Goal: Task Accomplishment & Management: Use online tool/utility

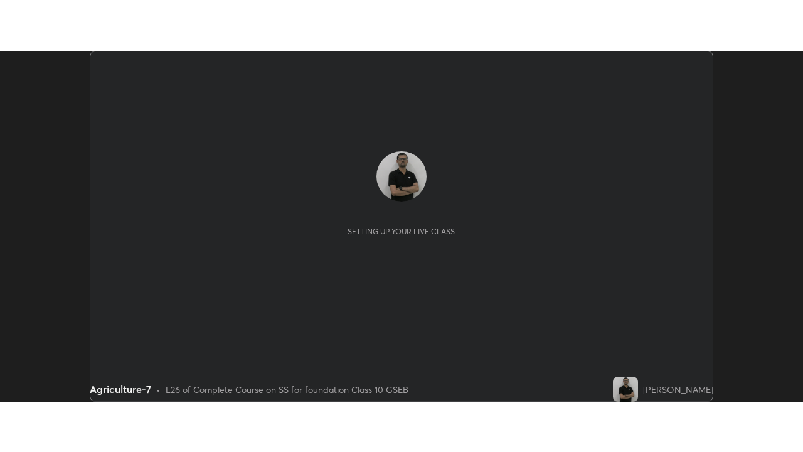
scroll to position [351, 803]
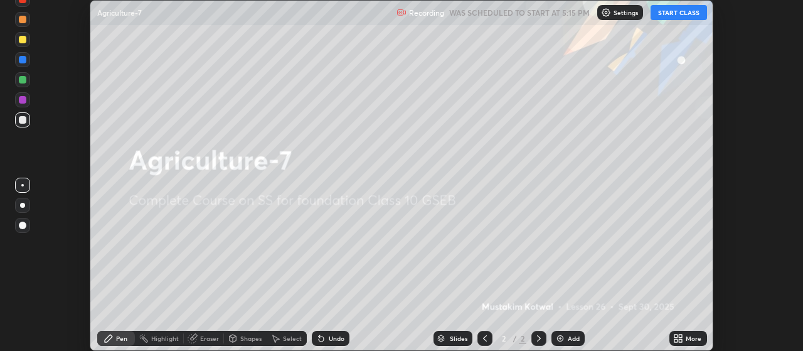
click at [692, 17] on button "START CLASS" at bounding box center [679, 12] width 56 height 15
click at [678, 338] on icon at bounding box center [678, 338] width 10 height 10
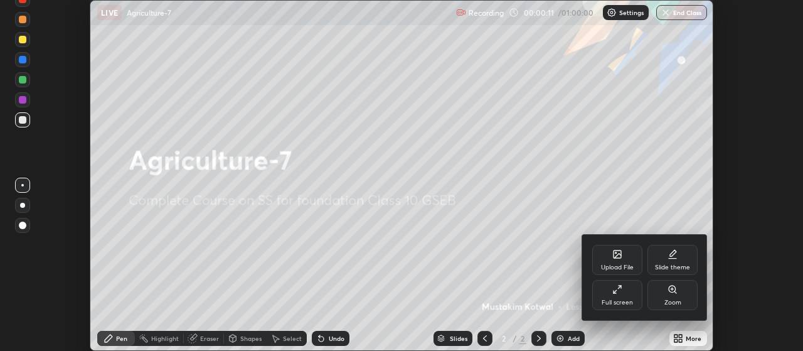
click at [542, 270] on div at bounding box center [401, 175] width 803 height 351
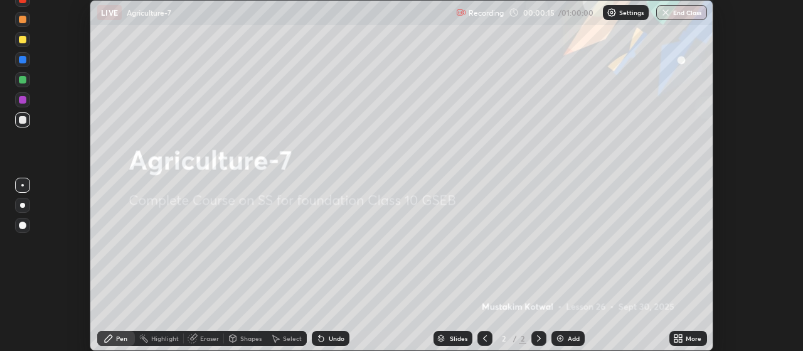
click at [203, 336] on div "Eraser" at bounding box center [209, 338] width 19 height 6
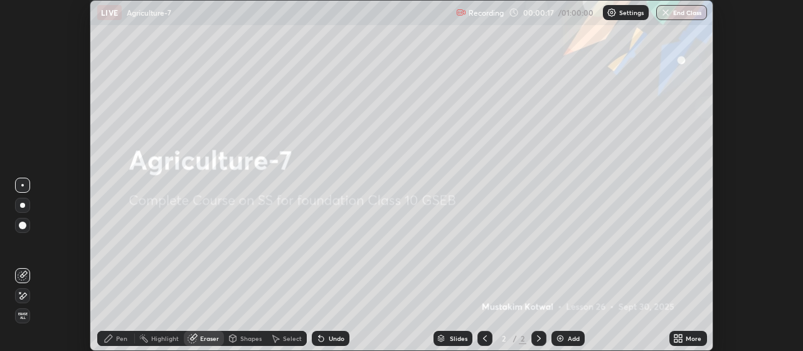
click at [28, 316] on span "Erase all" at bounding box center [23, 316] width 14 height 8
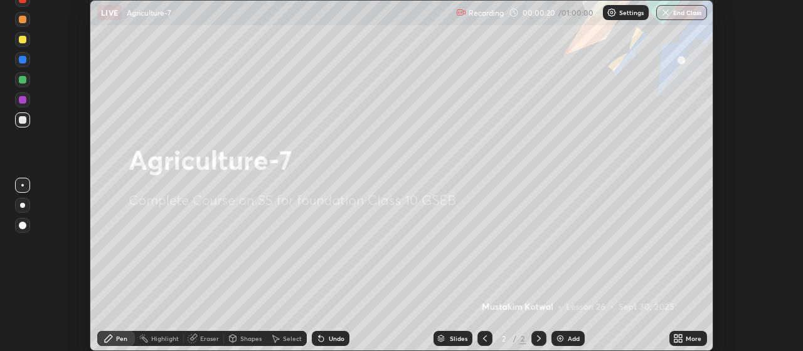
click at [565, 341] on div "Add" at bounding box center [568, 338] width 33 height 15
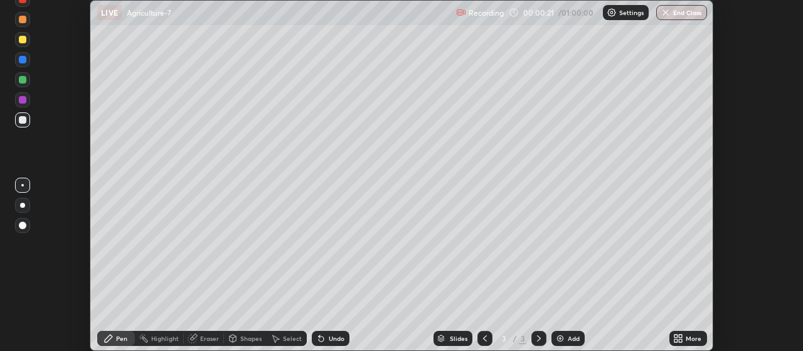
click at [680, 336] on icon at bounding box center [681, 336] width 3 height 3
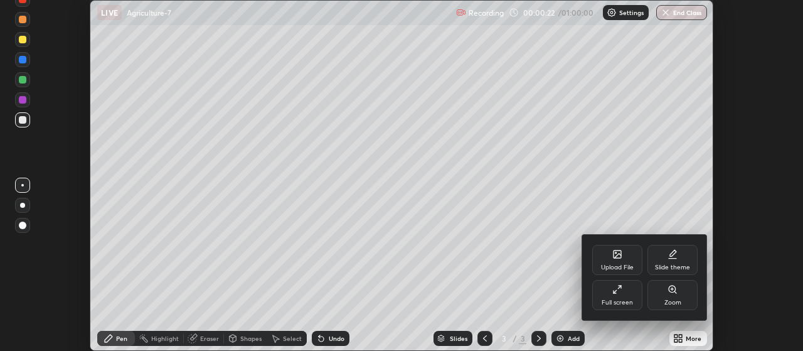
click at [669, 262] on div "Slide theme" at bounding box center [673, 260] width 50 height 30
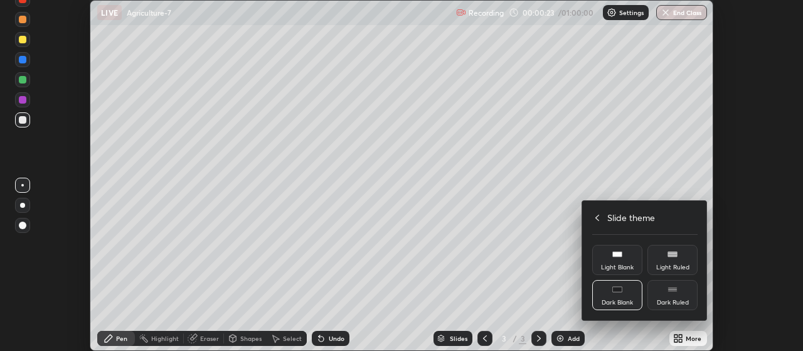
click at [671, 296] on div "Dark Ruled" at bounding box center [673, 295] width 50 height 30
click at [569, 332] on div at bounding box center [401, 175] width 803 height 351
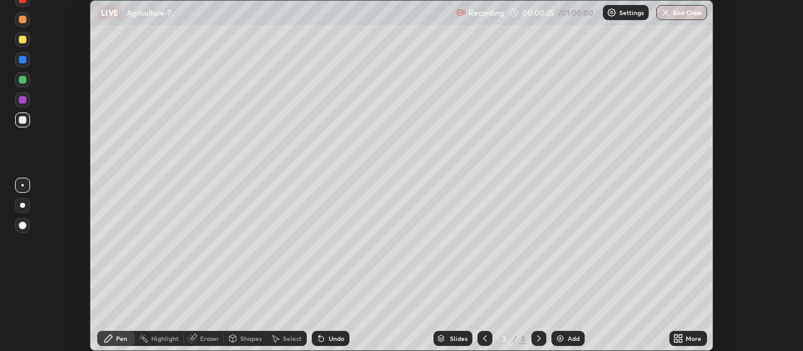
click at [569, 339] on div "Add" at bounding box center [574, 338] width 12 height 6
click at [681, 336] on icon at bounding box center [681, 336] width 3 height 3
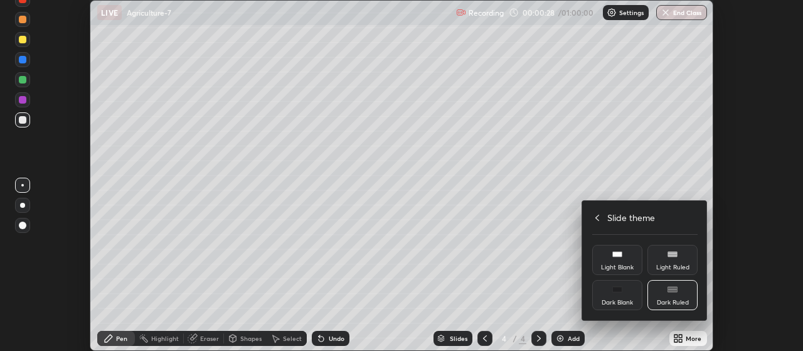
click at [546, 266] on div at bounding box center [401, 175] width 803 height 351
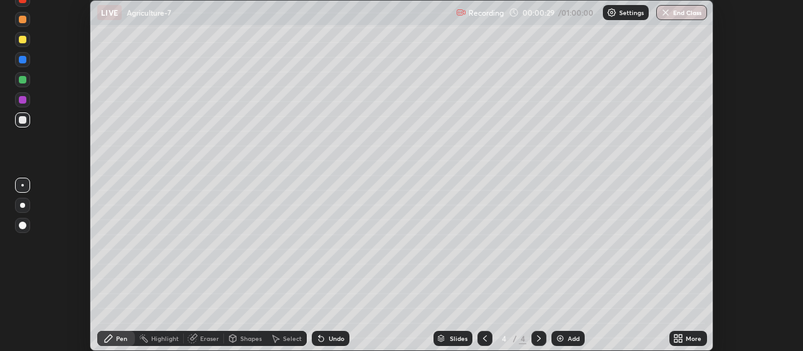
click at [691, 331] on div "More" at bounding box center [689, 338] width 38 height 15
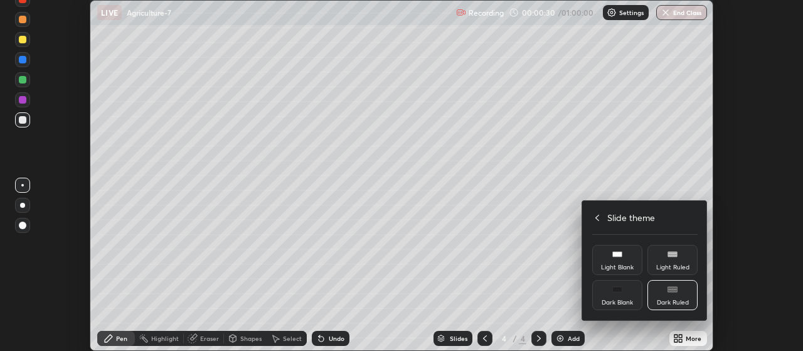
click at [597, 217] on icon at bounding box center [597, 218] width 10 height 10
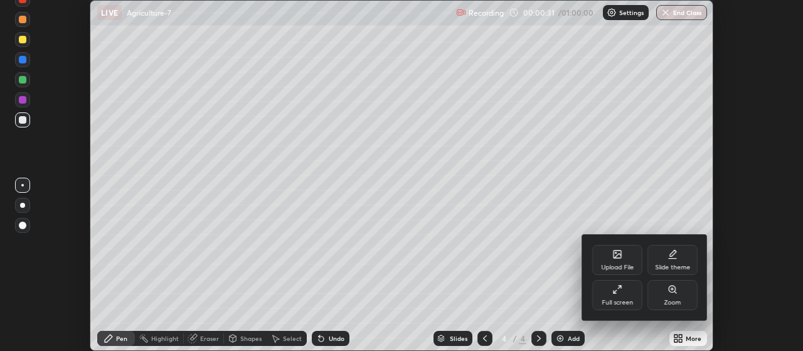
click at [616, 294] on div "Full screen" at bounding box center [617, 295] width 50 height 30
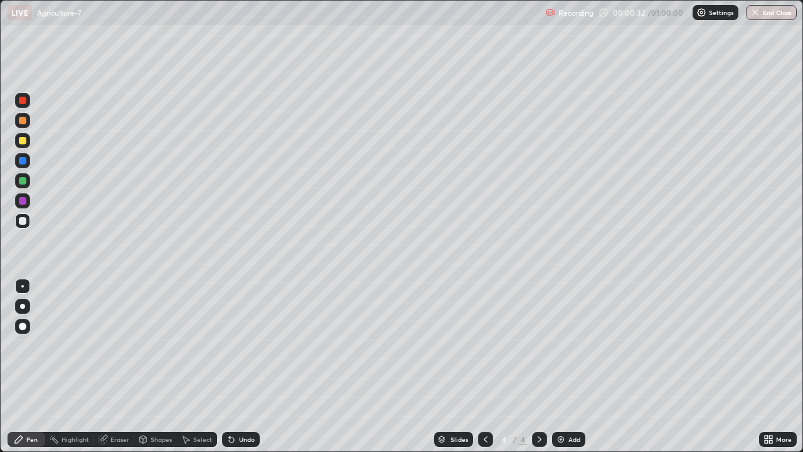
scroll to position [452, 803]
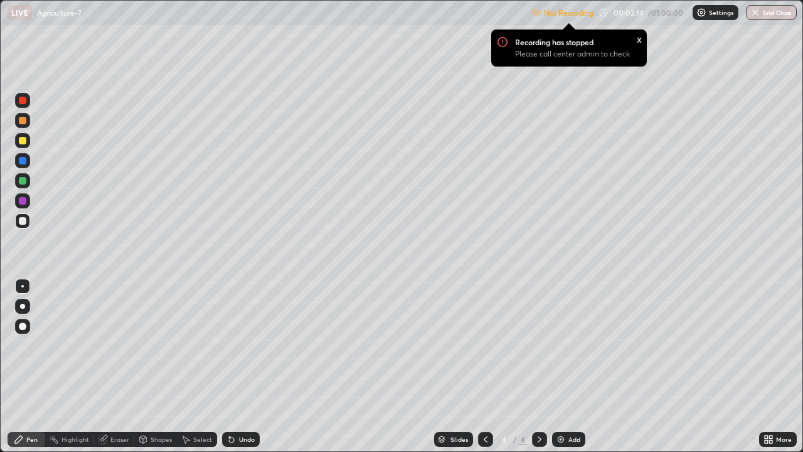
click at [603, 14] on div "Not Recording Recording has stopped Please call center admin to check x 00:02:1…" at bounding box center [664, 13] width 265 height 24
click at [638, 40] on div "x" at bounding box center [639, 38] width 5 height 13
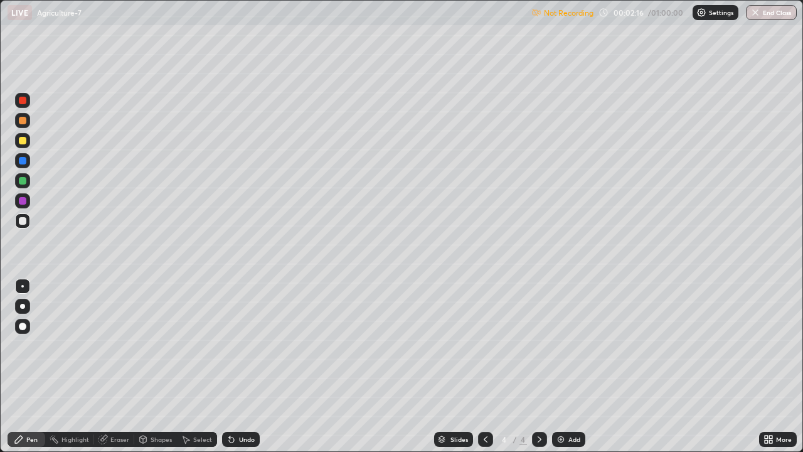
click at [711, 17] on div "Settings" at bounding box center [716, 12] width 46 height 15
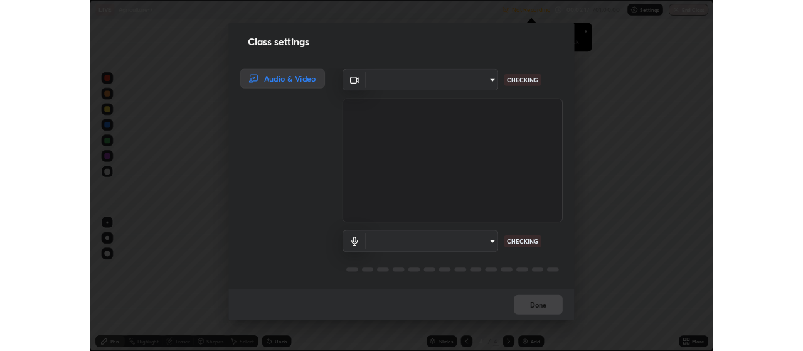
scroll to position [1, 0]
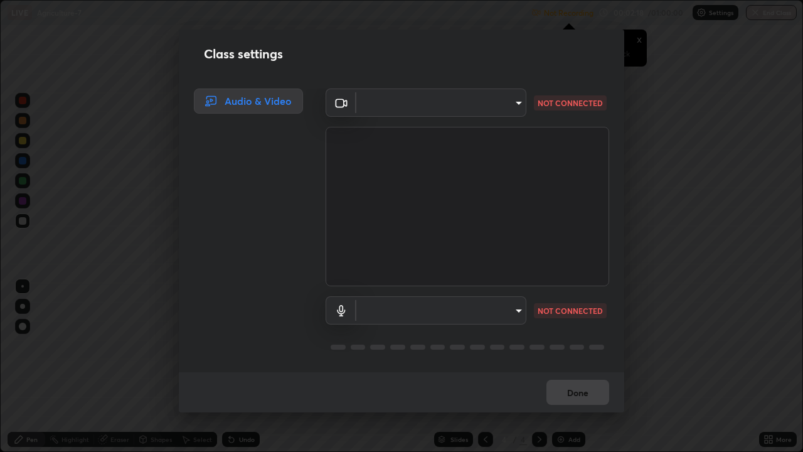
type input "0d049437951fd4140923ddd983d62ee20e888b7fe7080c9a8fddf2b3b9629313"
type input "communications"
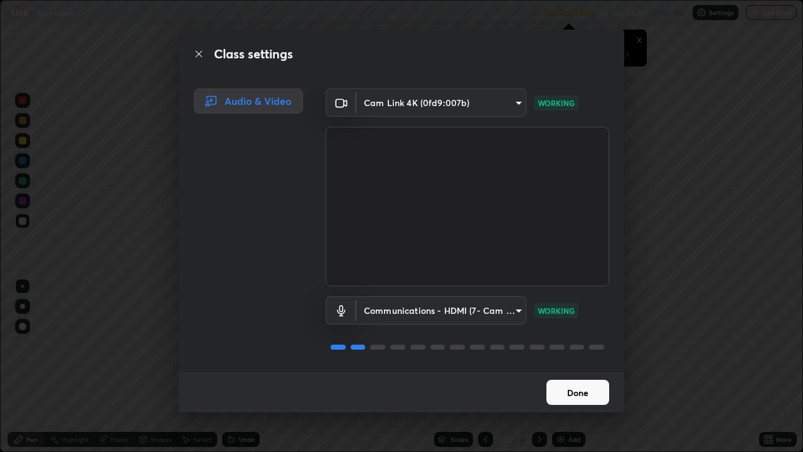
click at [587, 350] on button "Done" at bounding box center [578, 392] width 63 height 25
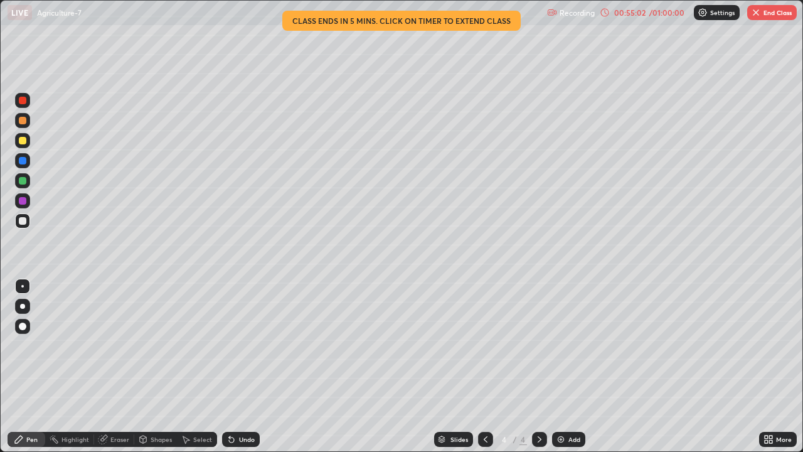
click at [776, 15] on button "End Class" at bounding box center [772, 12] width 50 height 15
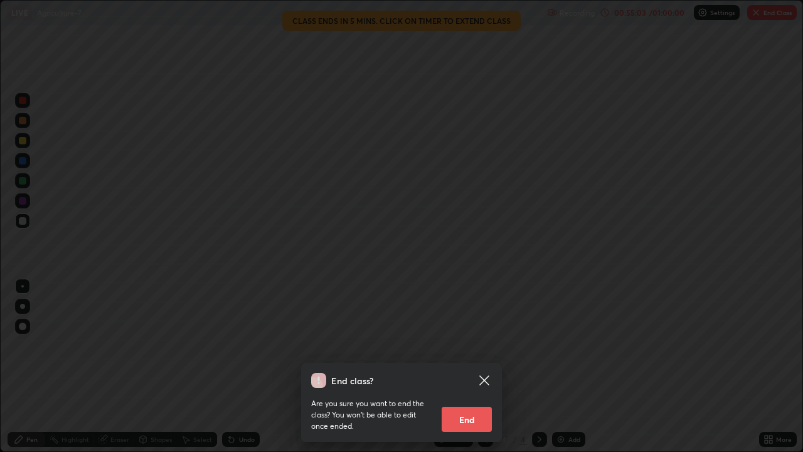
click at [471, 350] on button "End" at bounding box center [467, 419] width 50 height 25
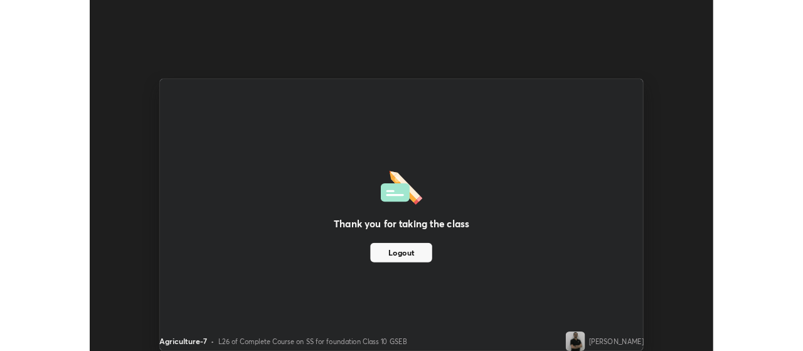
scroll to position [62408, 61955]
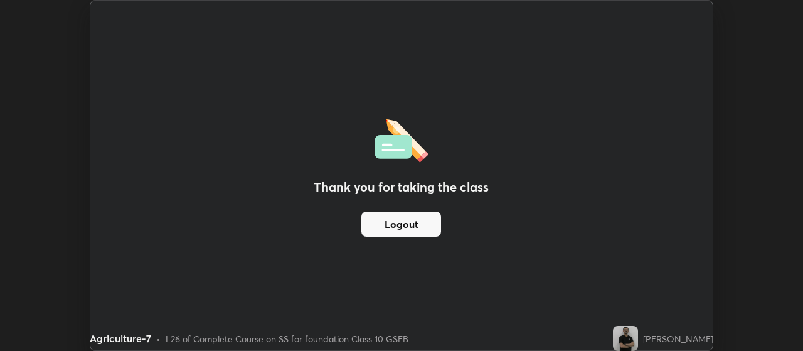
click at [429, 66] on div "Thank you for taking the class Logout" at bounding box center [401, 176] width 623 height 350
click at [658, 336] on div "[PERSON_NAME]" at bounding box center [678, 338] width 70 height 13
click at [634, 340] on img at bounding box center [625, 338] width 25 height 25
